Goal: Use online tool/utility: Utilize a website feature to perform a specific function

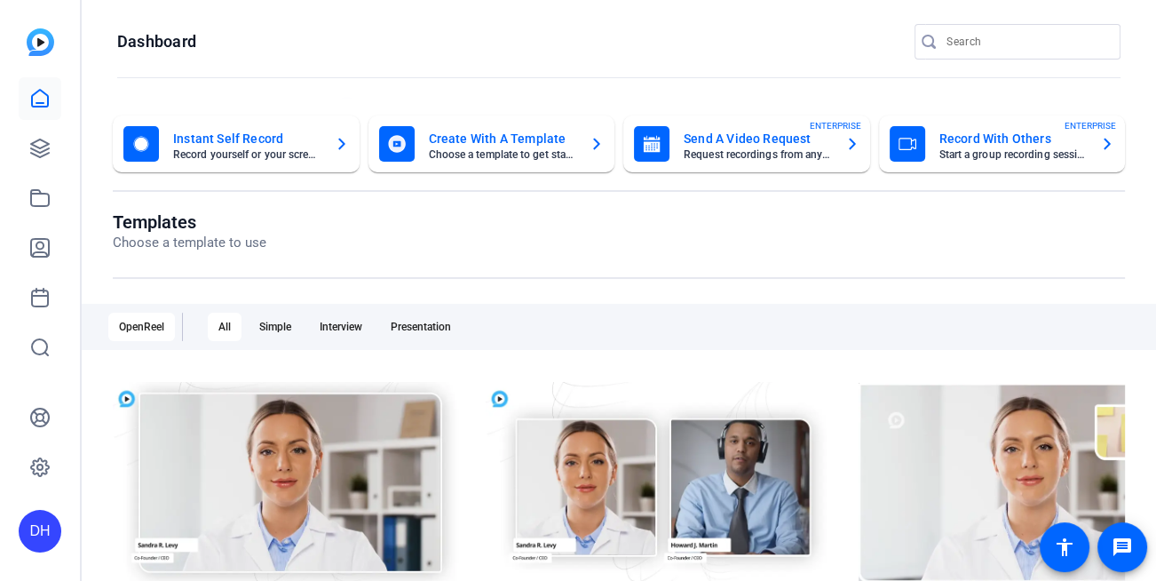
scroll to position [3, 0]
click at [29, 537] on div "DH" at bounding box center [40, 531] width 43 height 43
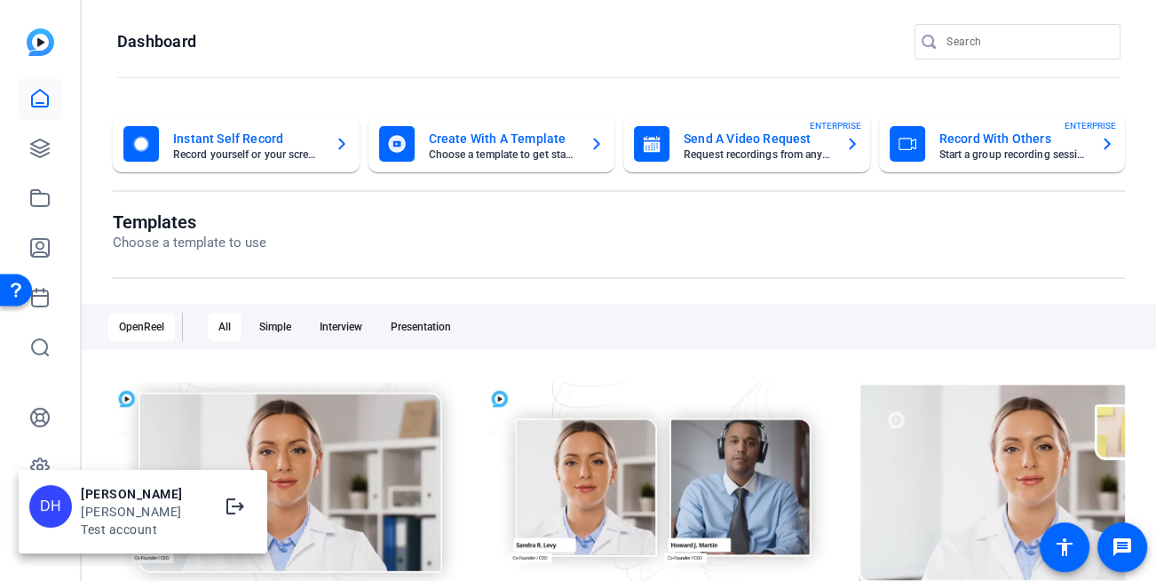
click at [92, 265] on div at bounding box center [578, 290] width 1156 height 581
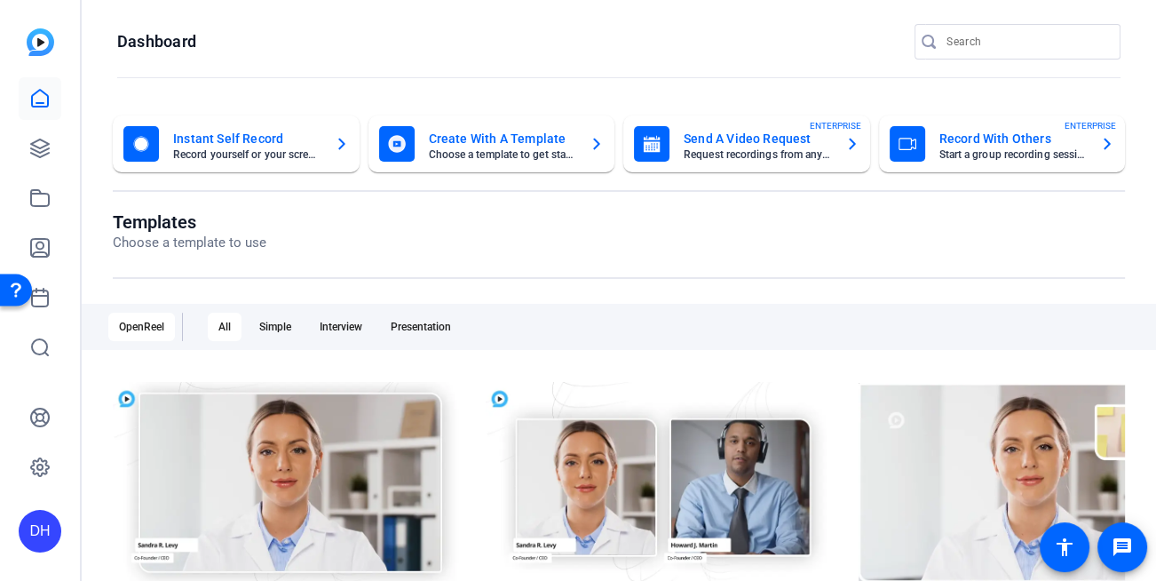
click at [92, 265] on div "Instant Self Record Record yourself or your screen Create With A Template Choos…" at bounding box center [619, 542] width 1074 height 889
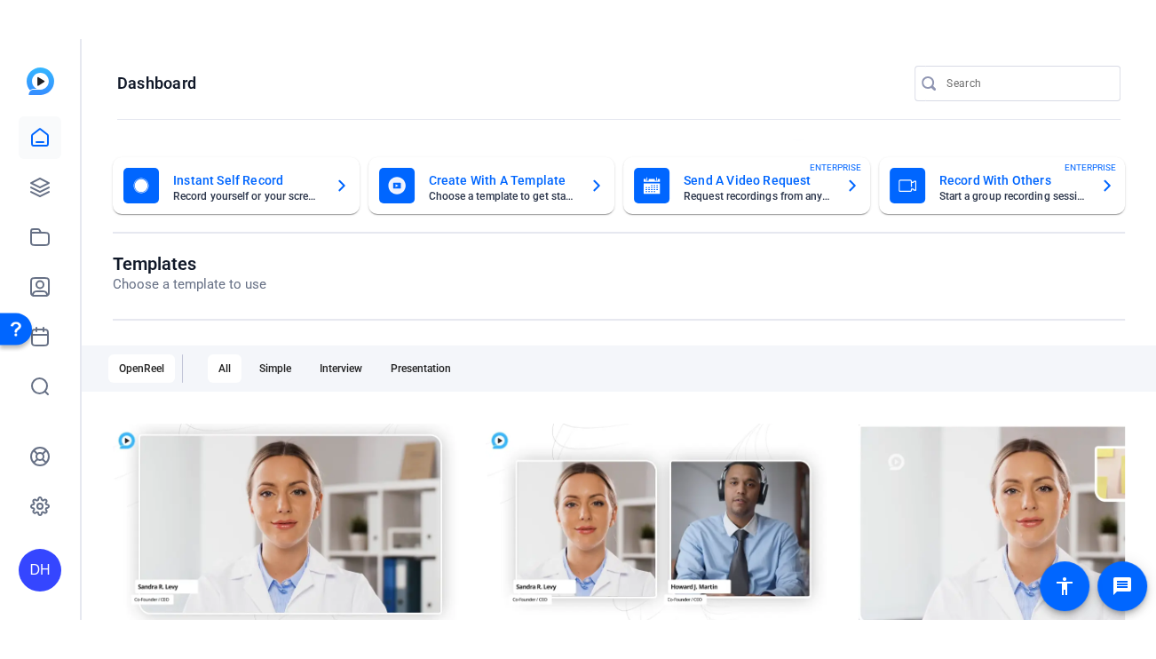
scroll to position [0, 0]
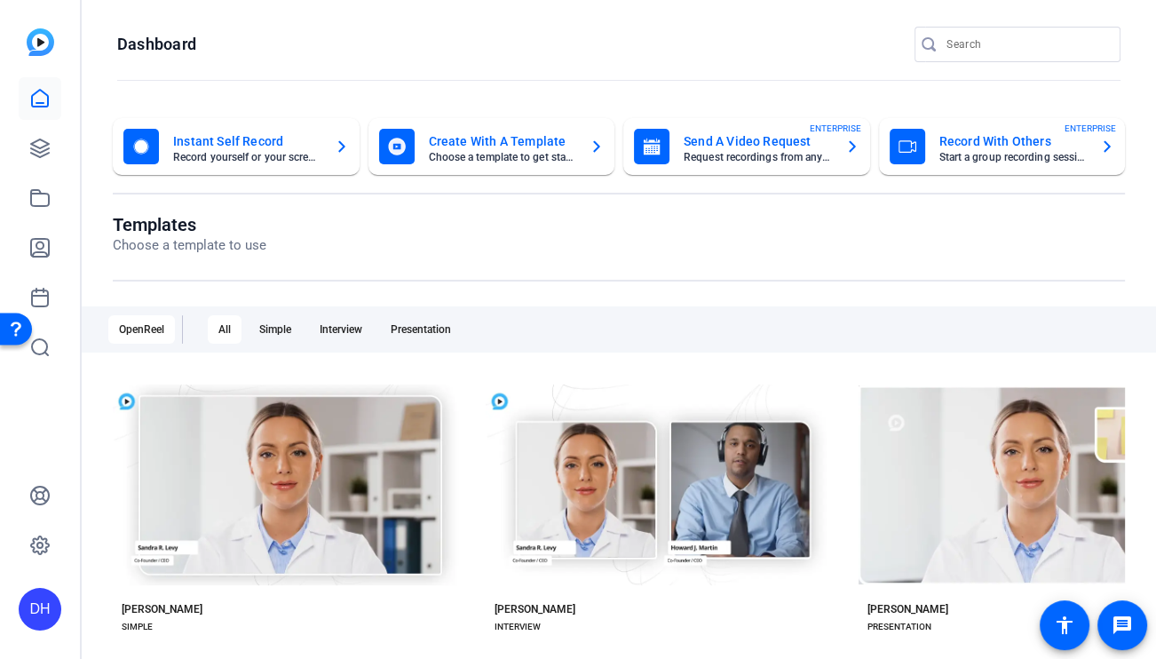
click at [312, 239] on openreel-page-title "Templates Choose a template to use" at bounding box center [619, 235] width 1012 height 42
click at [628, 215] on openreel-page-title "Templates Choose a template to use" at bounding box center [619, 235] width 1012 height 42
click at [320, 228] on openreel-page-title "Templates Choose a template to use" at bounding box center [619, 235] width 1012 height 42
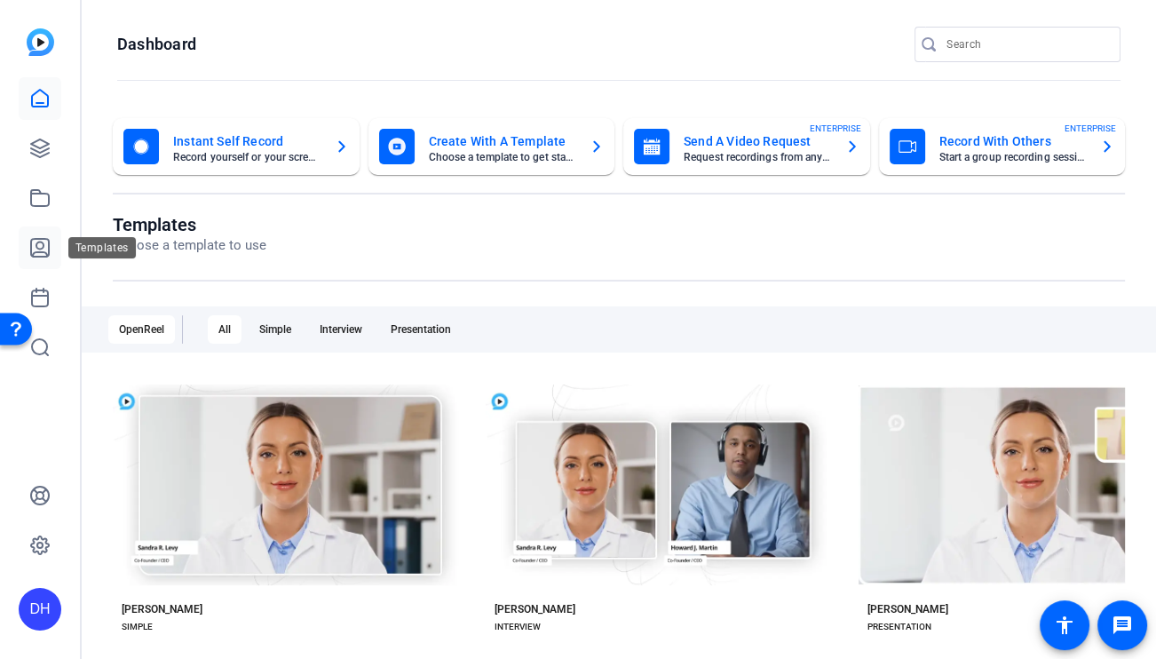
click at [49, 257] on icon at bounding box center [39, 247] width 21 height 21
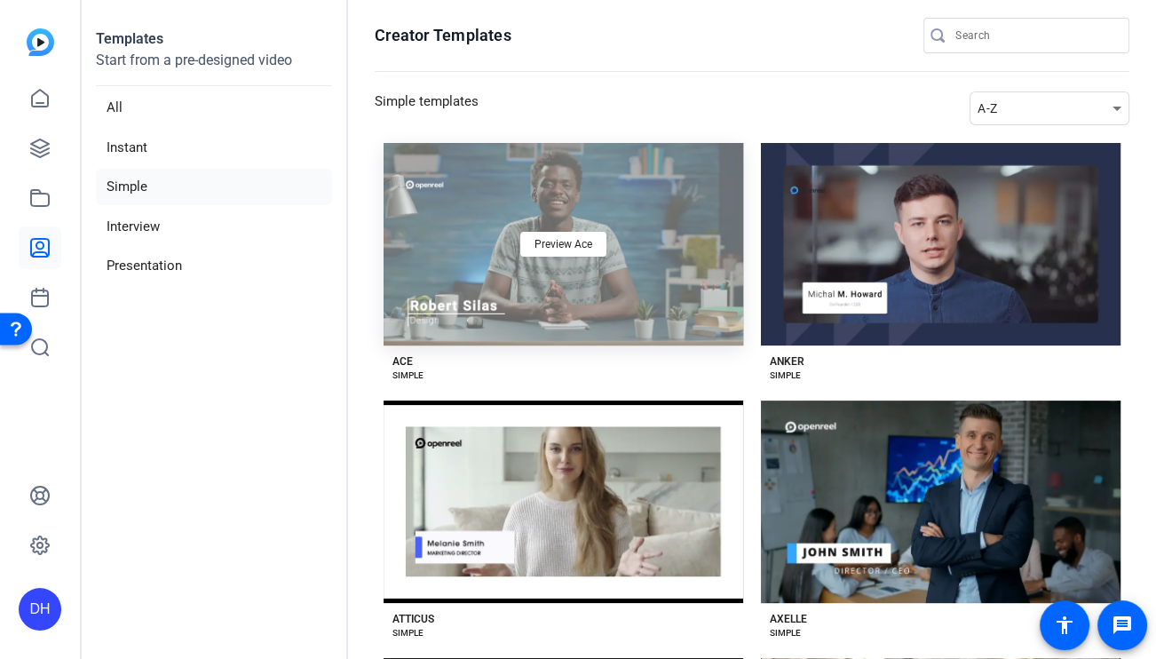
click at [658, 324] on div "Preview Ace" at bounding box center [562, 244] width 359 height 202
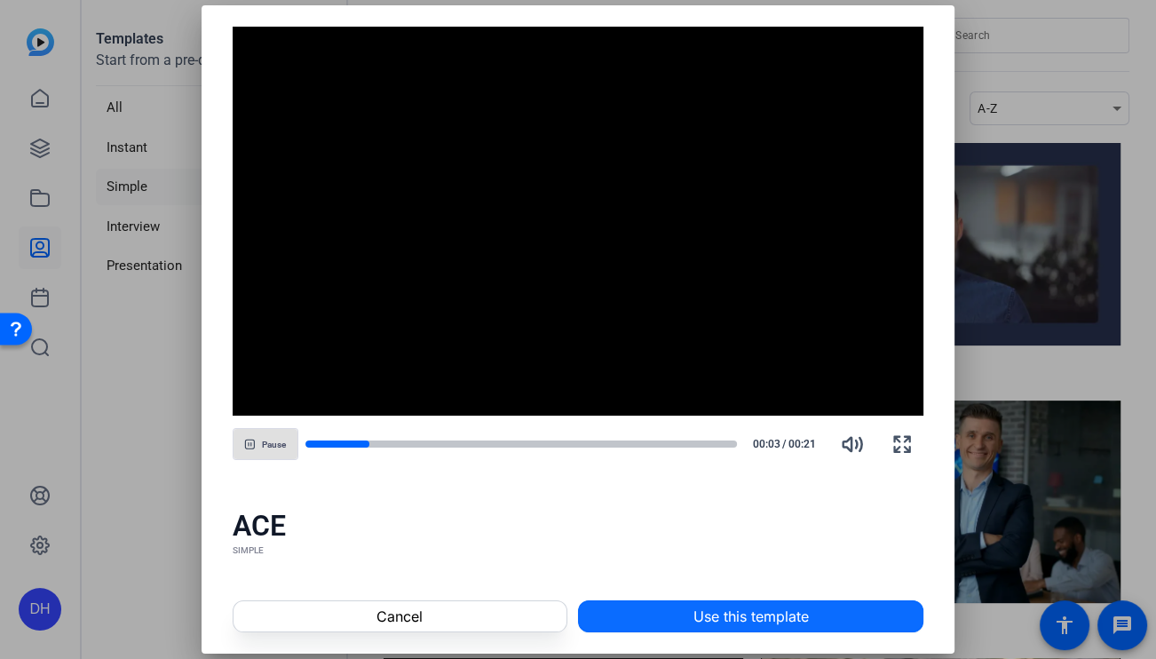
click at [718, 580] on span "Use this template" at bounding box center [750, 615] width 115 height 21
